Goal: Navigation & Orientation: Go to known website

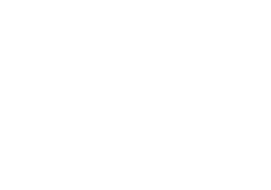
click at [195, 0] on html at bounding box center [199, 0] width 399 height 0
click at [141, 0] on html at bounding box center [199, 0] width 399 height 0
click at [291, 0] on html at bounding box center [199, 0] width 399 height 0
click at [249, 0] on html at bounding box center [199, 0] width 399 height 0
